Goal: Task Accomplishment & Management: Manage account settings

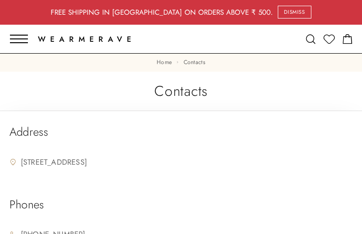
type input "CqiNbGYAHv"
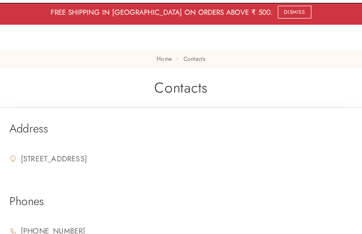
type input "icuqiwixirut00@gmail.com"
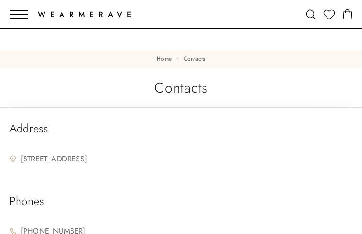
type input "JEKInJZViGOsmLJP"
type input "XnhcLfpmHO"
type input "zNbzFKouKDvGxc"
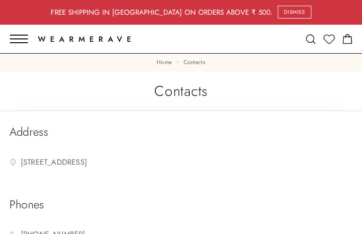
type input "qdnLPcBrAHbEto"
type input "[EMAIL_ADDRESS][DOMAIN_NAME]"
type input "UQYgYvsQqCVGW"
